Goal: Information Seeking & Learning: Learn about a topic

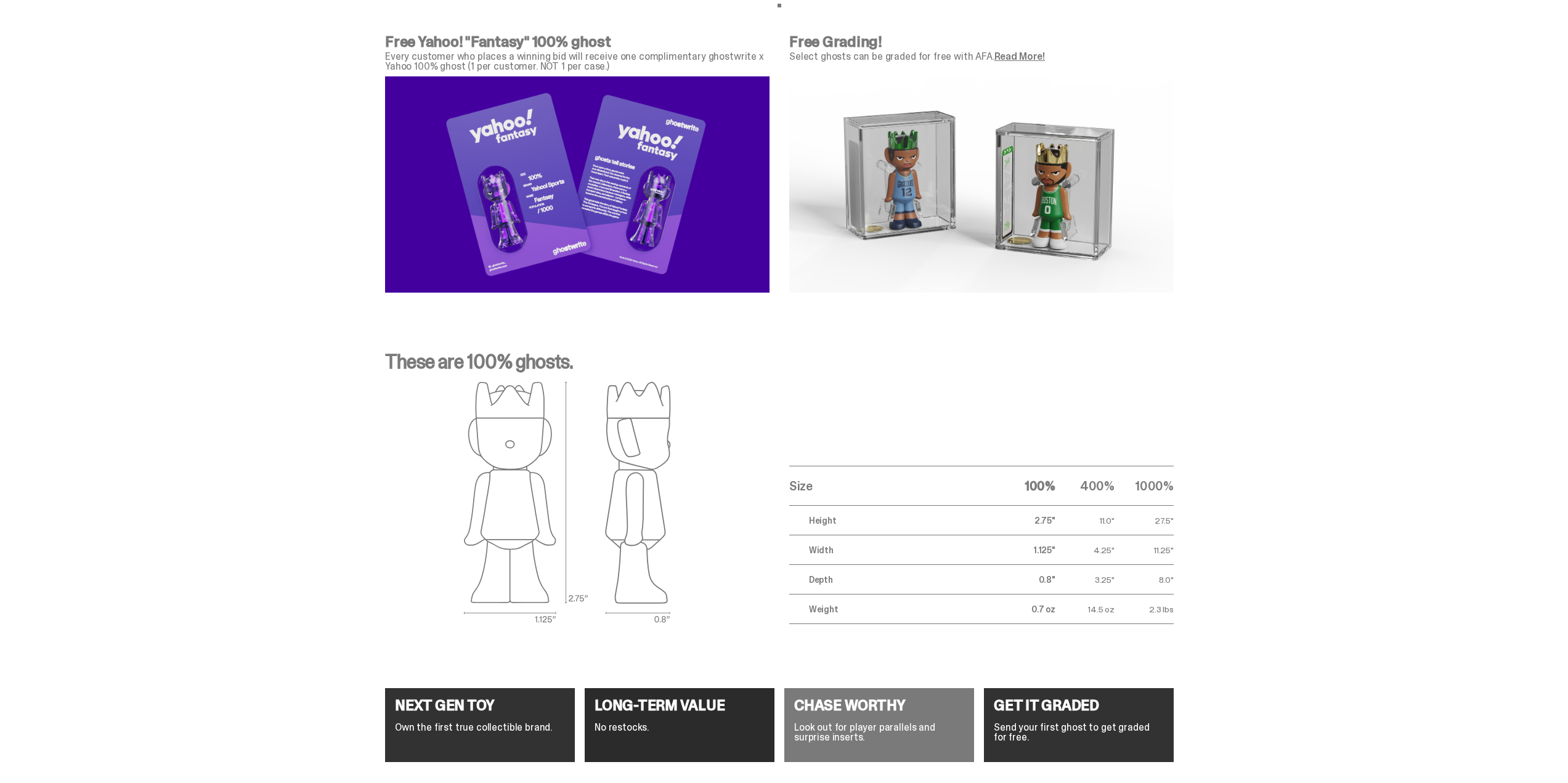
scroll to position [4595, 0]
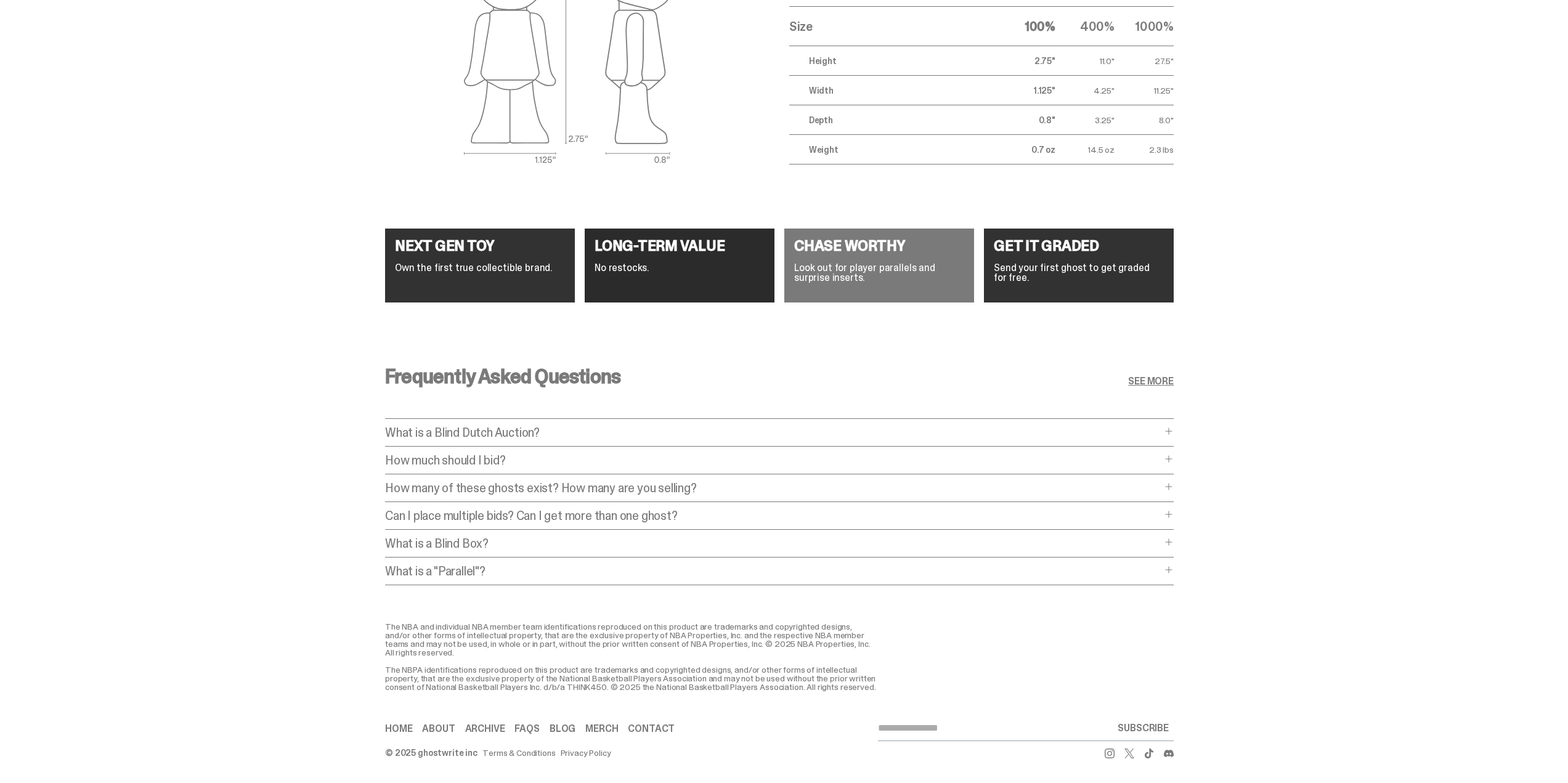
click at [531, 454] on p "How much should I bid?" at bounding box center [773, 460] width 776 height 12
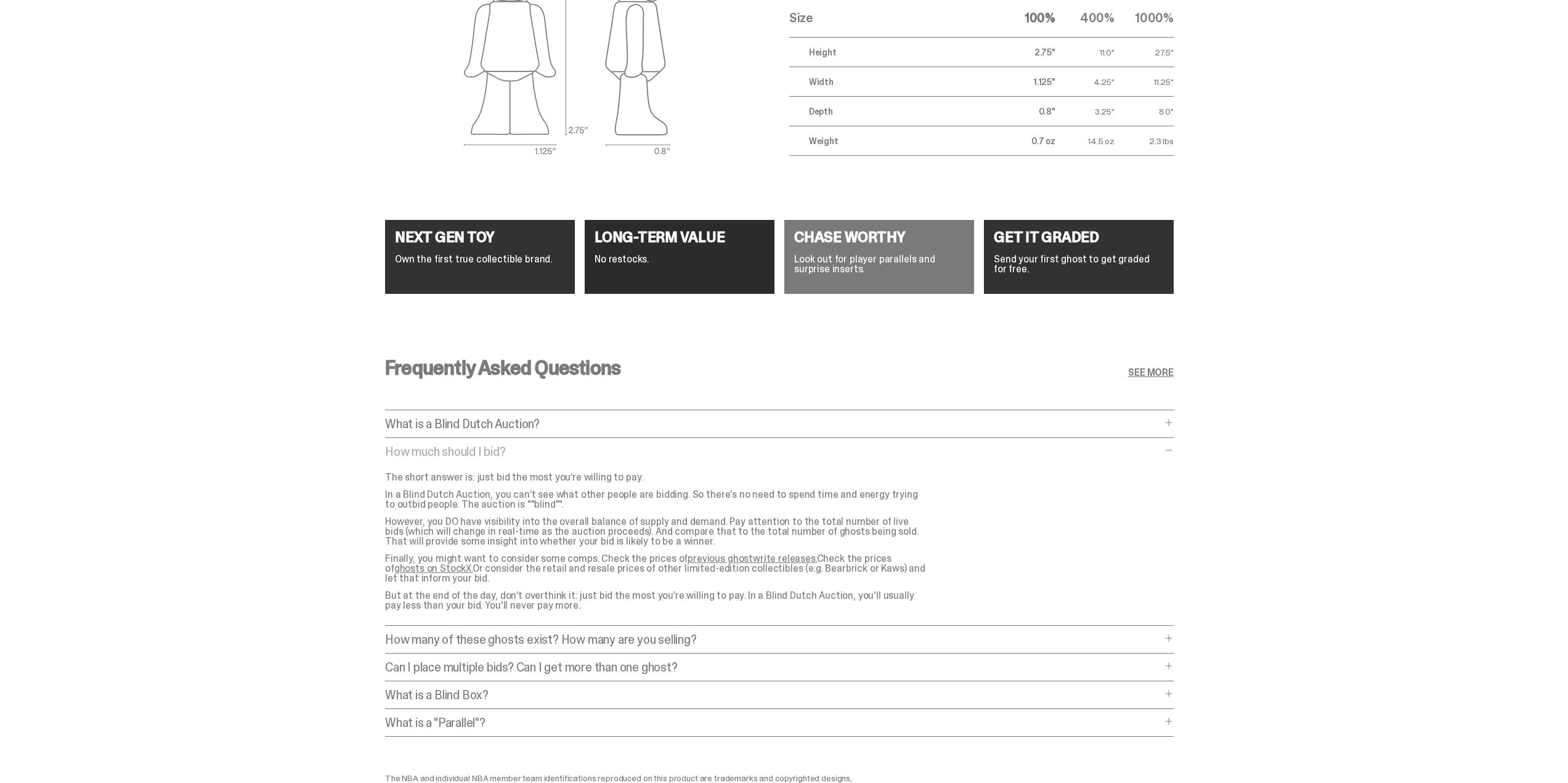
click at [648, 637] on p "How many of these ghosts exist? How many are you selling?" at bounding box center [773, 639] width 776 height 12
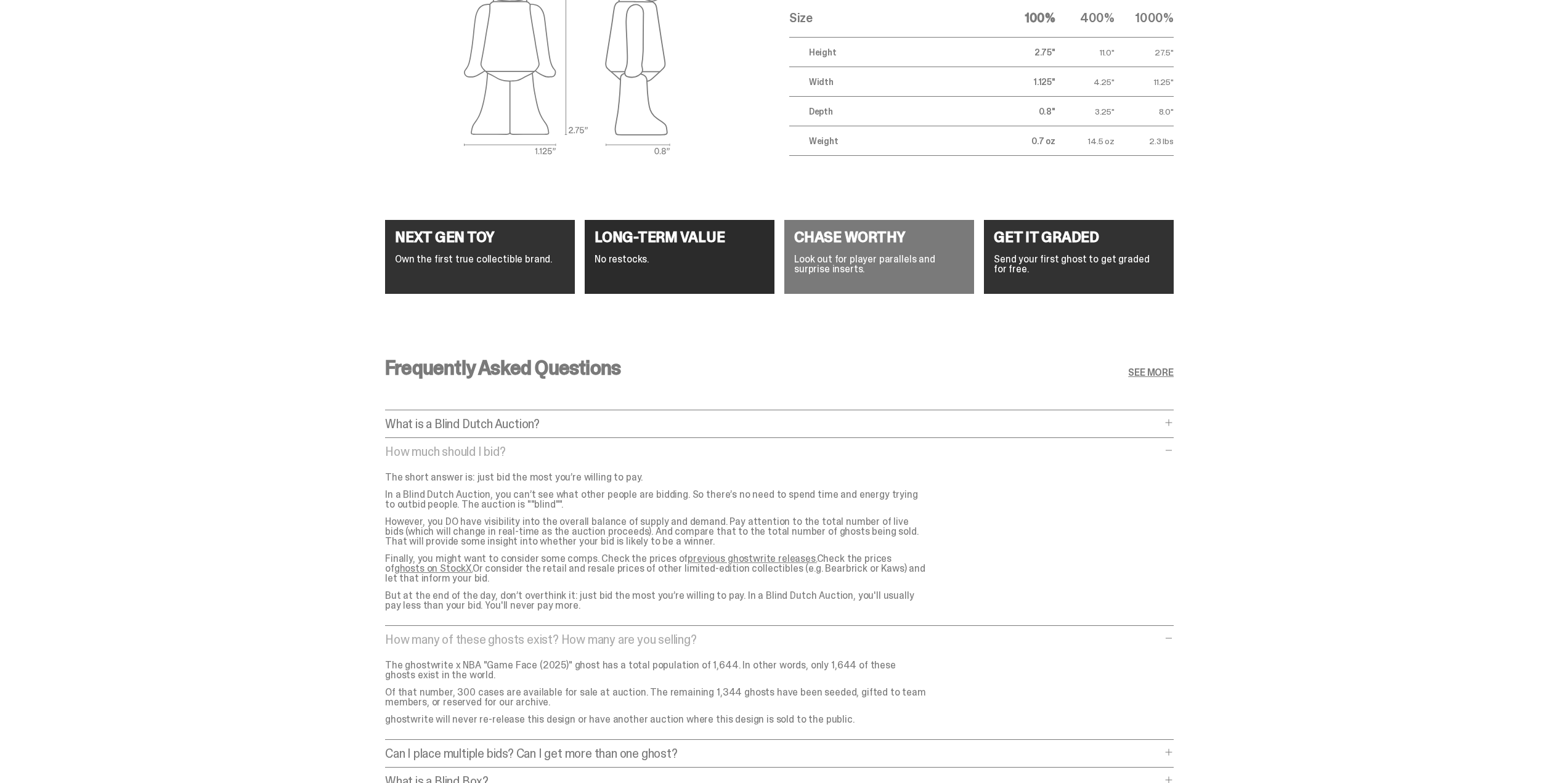
drag, startPoint x: 581, startPoint y: 703, endPoint x: 373, endPoint y: 681, distance: 209.2
click at [373, 681] on div "Frequently Asked Questions SEE MORE What is a Blind Dutch Auction? What is a Bl…" at bounding box center [779, 593] width 1558 height 531
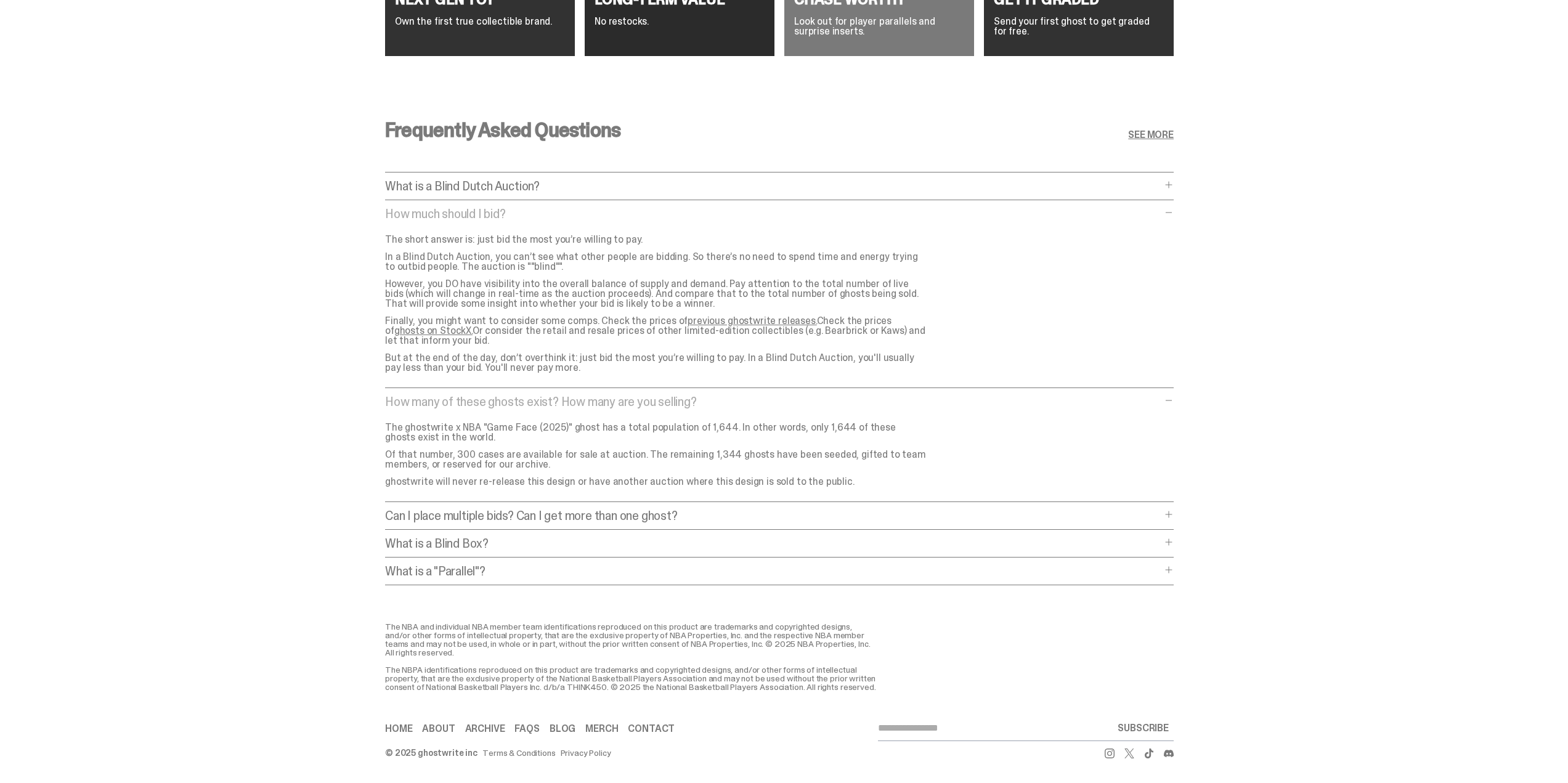
click at [369, 663] on div "The NBA and individual NBA member team identifications reproduced on this produ…" at bounding box center [779, 657] width 1558 height 69
click at [452, 540] on p "What is a Blind Box?" at bounding box center [773, 543] width 776 height 12
